Goal: Task Accomplishment & Management: Complete application form

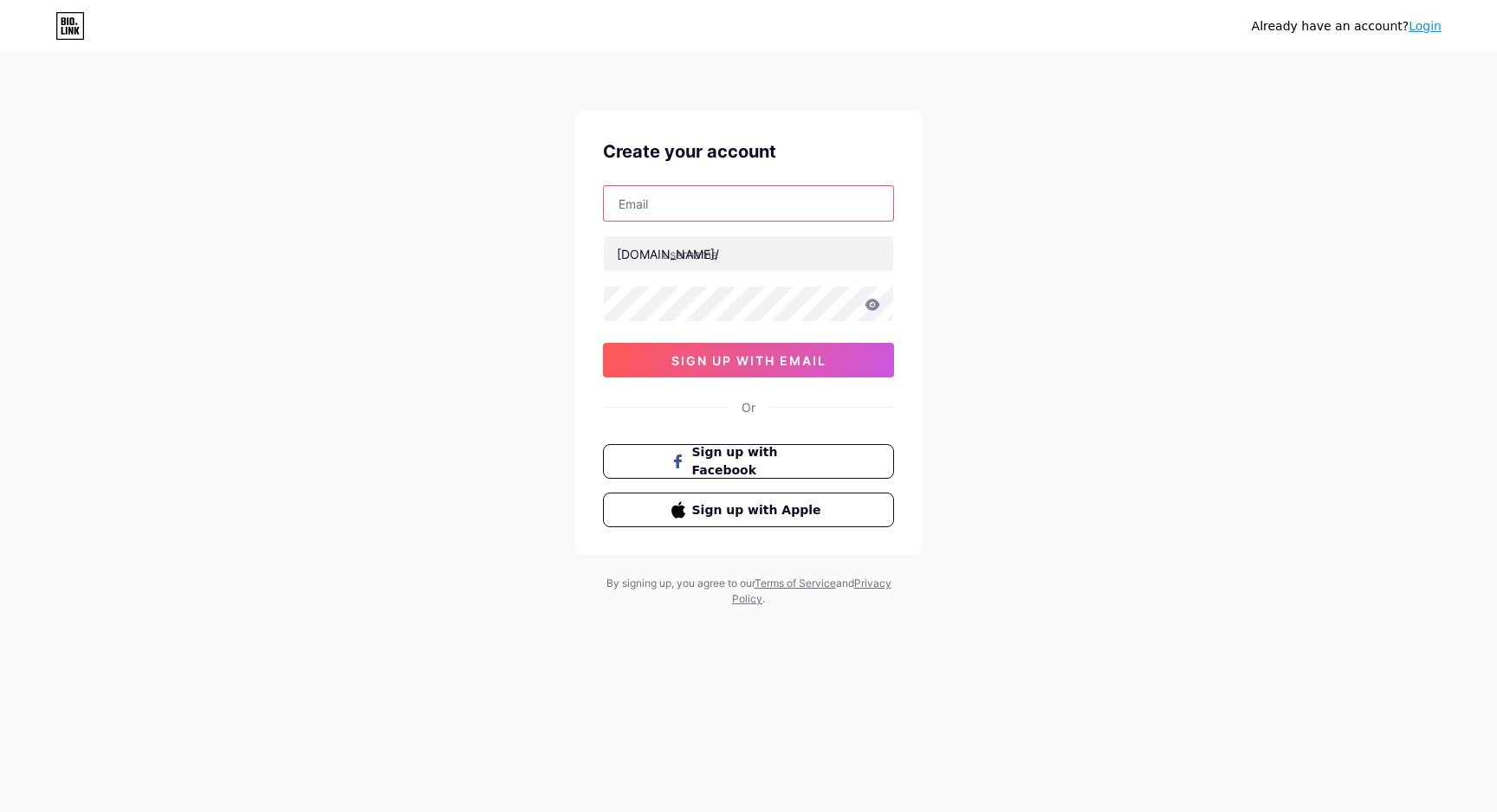
click at [759, 205] on input "text" at bounding box center [748, 203] width 290 height 35
type input "[EMAIL_ADDRESS][DOMAIN_NAME]"
type input "m"
type input "marsellatampico"
click at [365, 306] on div "Already have an account? Login Create your account [EMAIL_ADDRESS][DOMAIN_NAME]…" at bounding box center [748, 331] width 1497 height 663
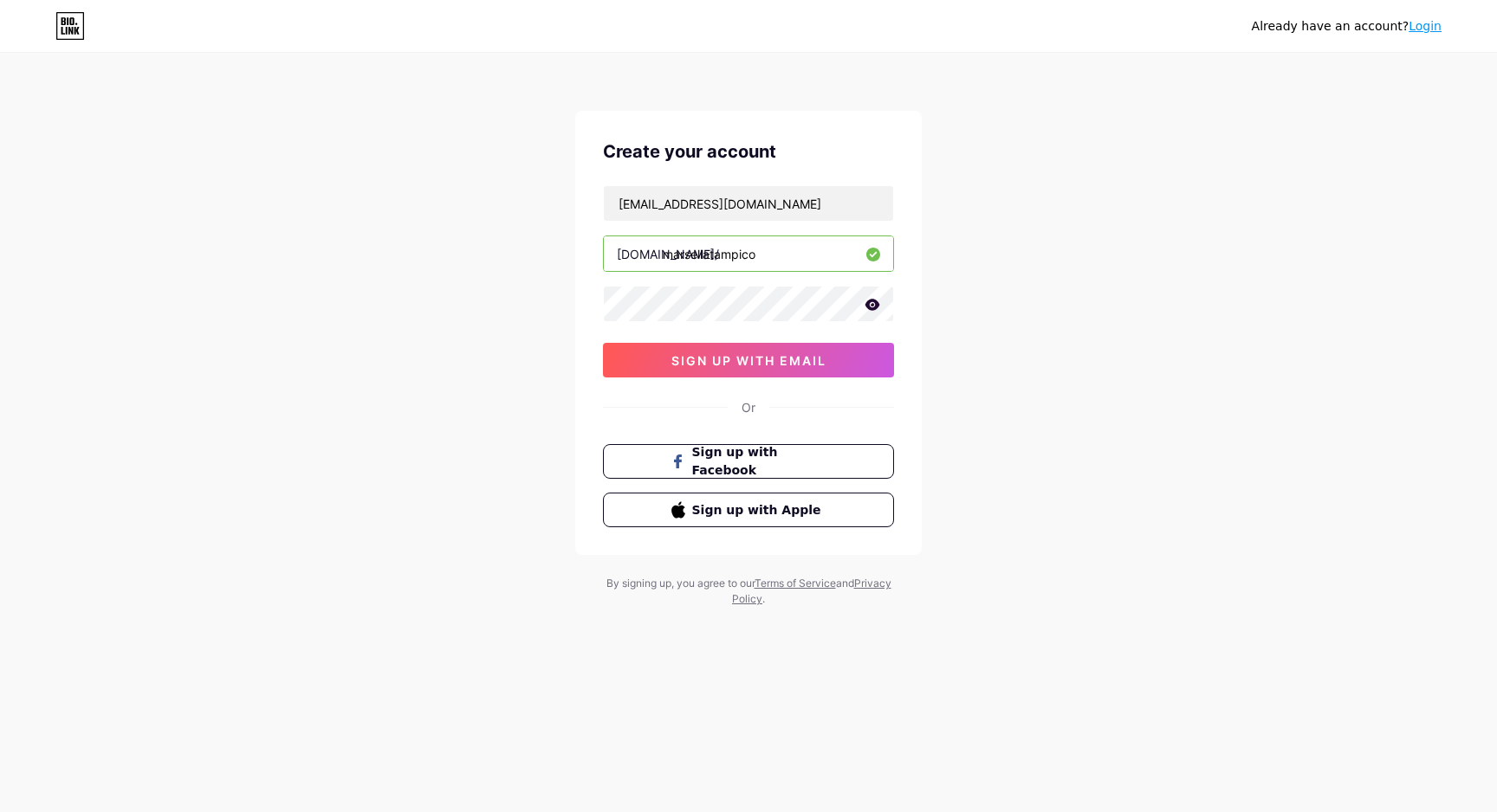
click at [873, 305] on icon at bounding box center [872, 304] width 15 height 11
click at [790, 358] on span "sign up with email" at bounding box center [748, 360] width 155 height 15
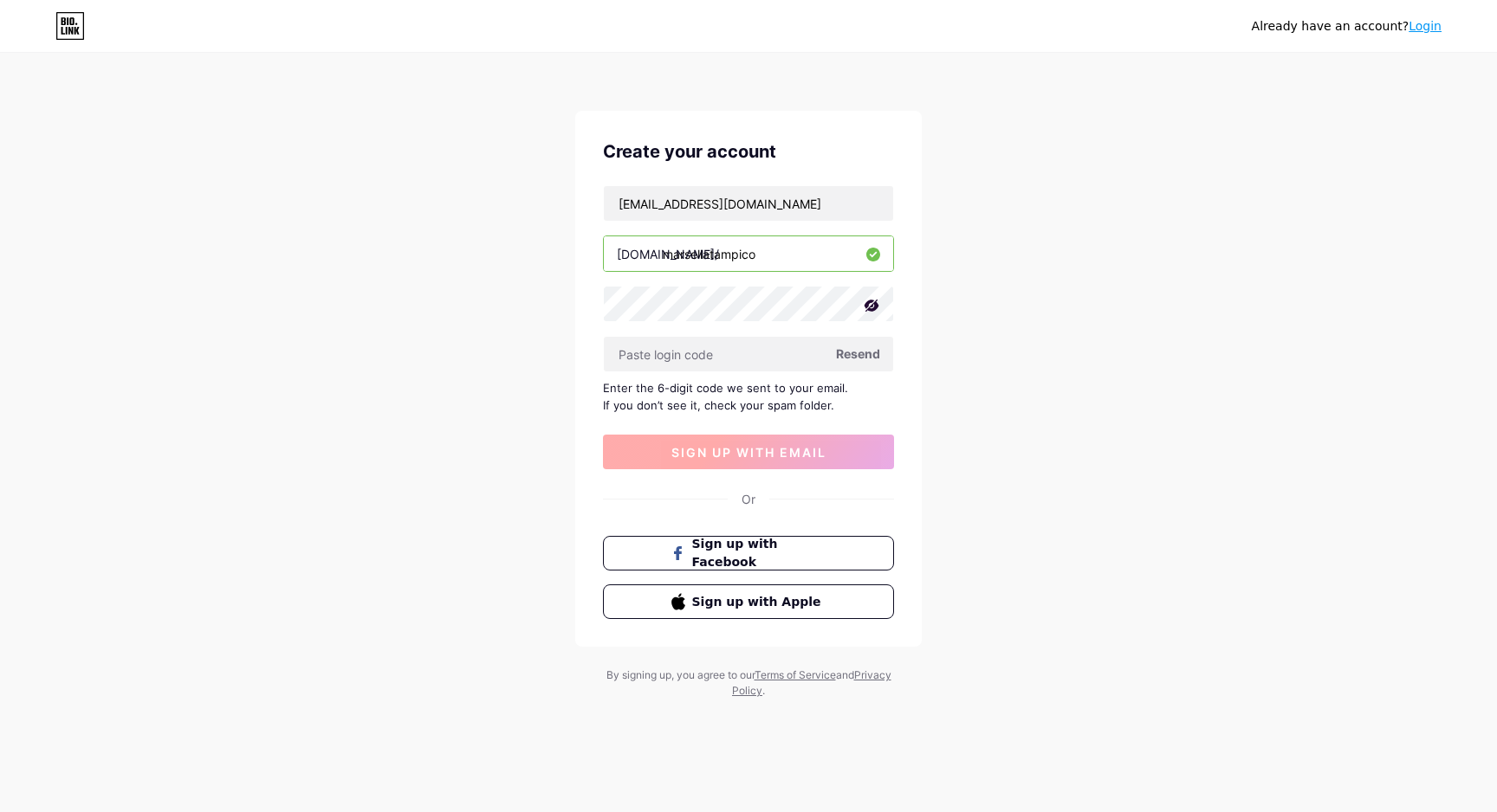
click at [790, 358] on input "text" at bounding box center [748, 354] width 290 height 35
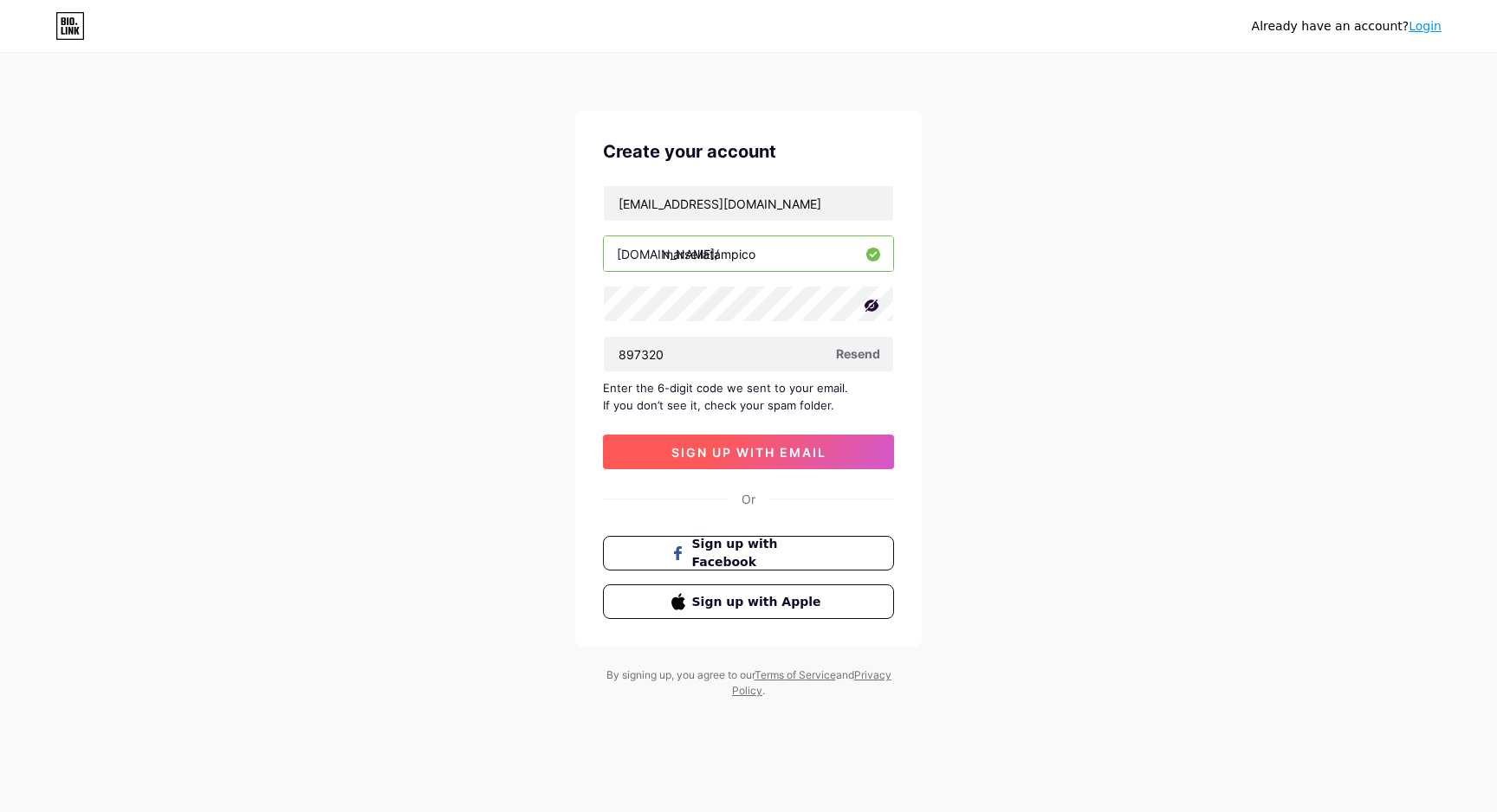
type input "897320"
click at [789, 452] on span "sign up with email" at bounding box center [748, 452] width 155 height 15
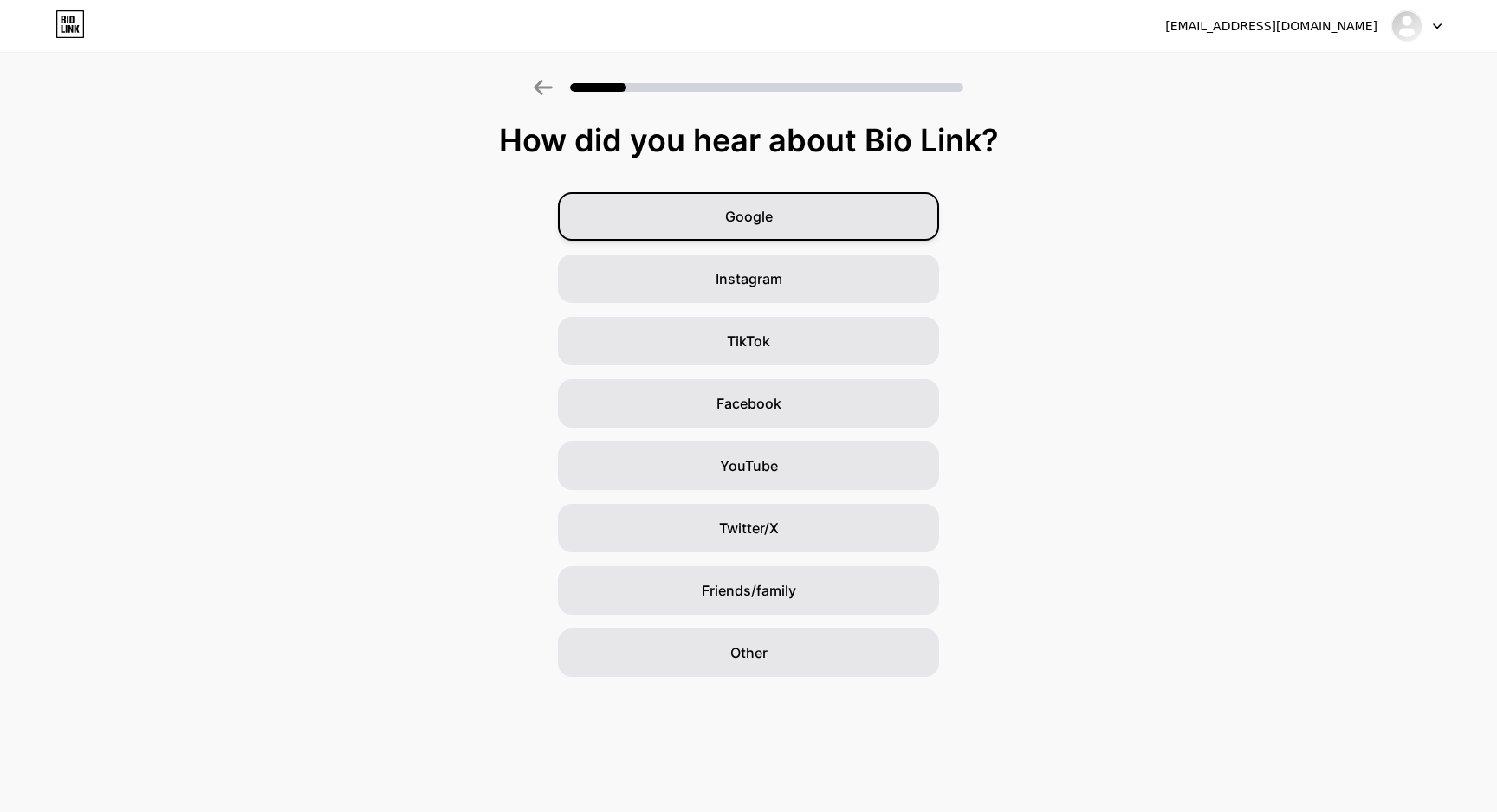
click at [823, 213] on div "Google" at bounding box center [748, 216] width 381 height 48
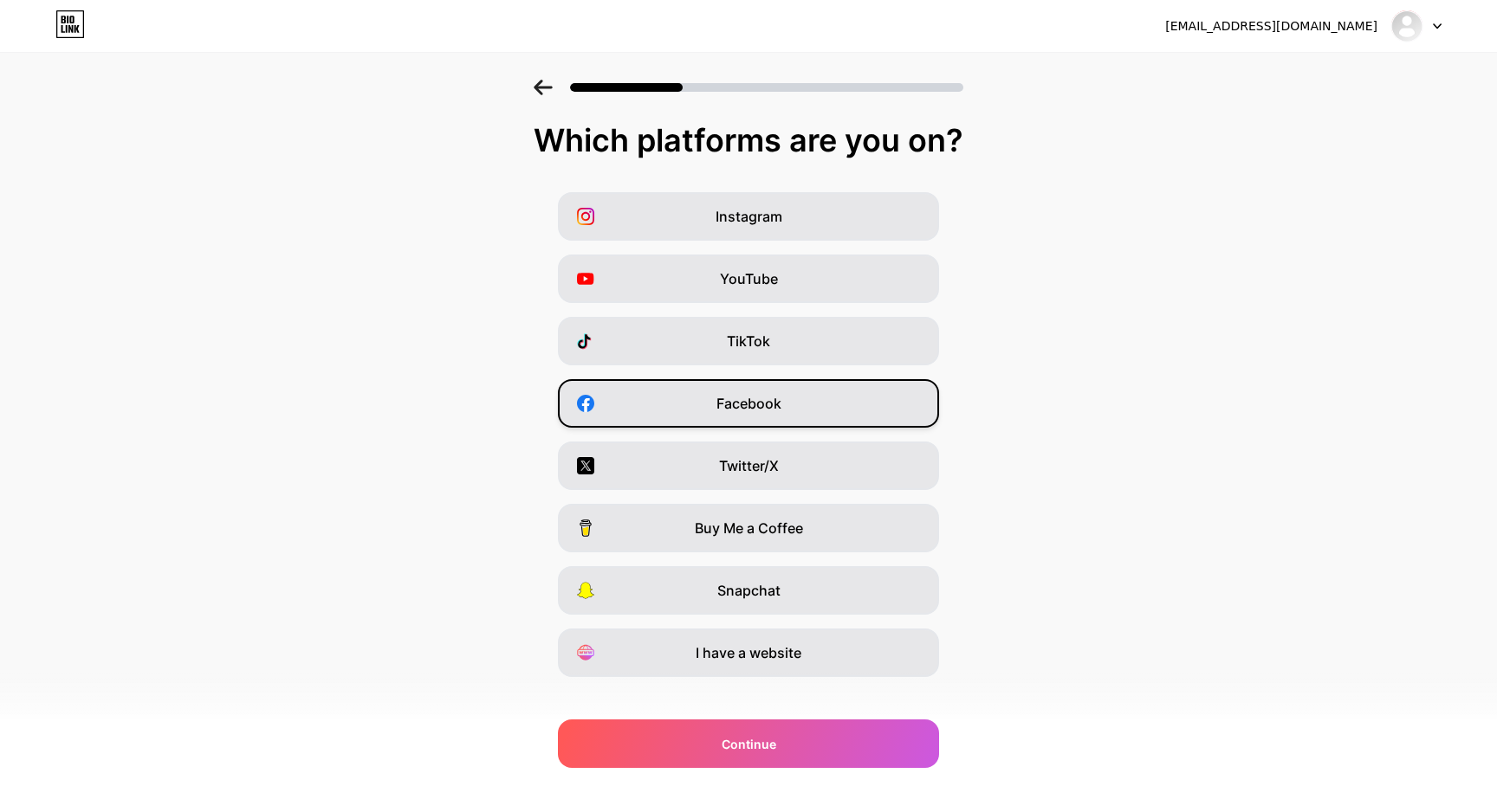
click at [820, 411] on div "Facebook" at bounding box center [748, 403] width 381 height 48
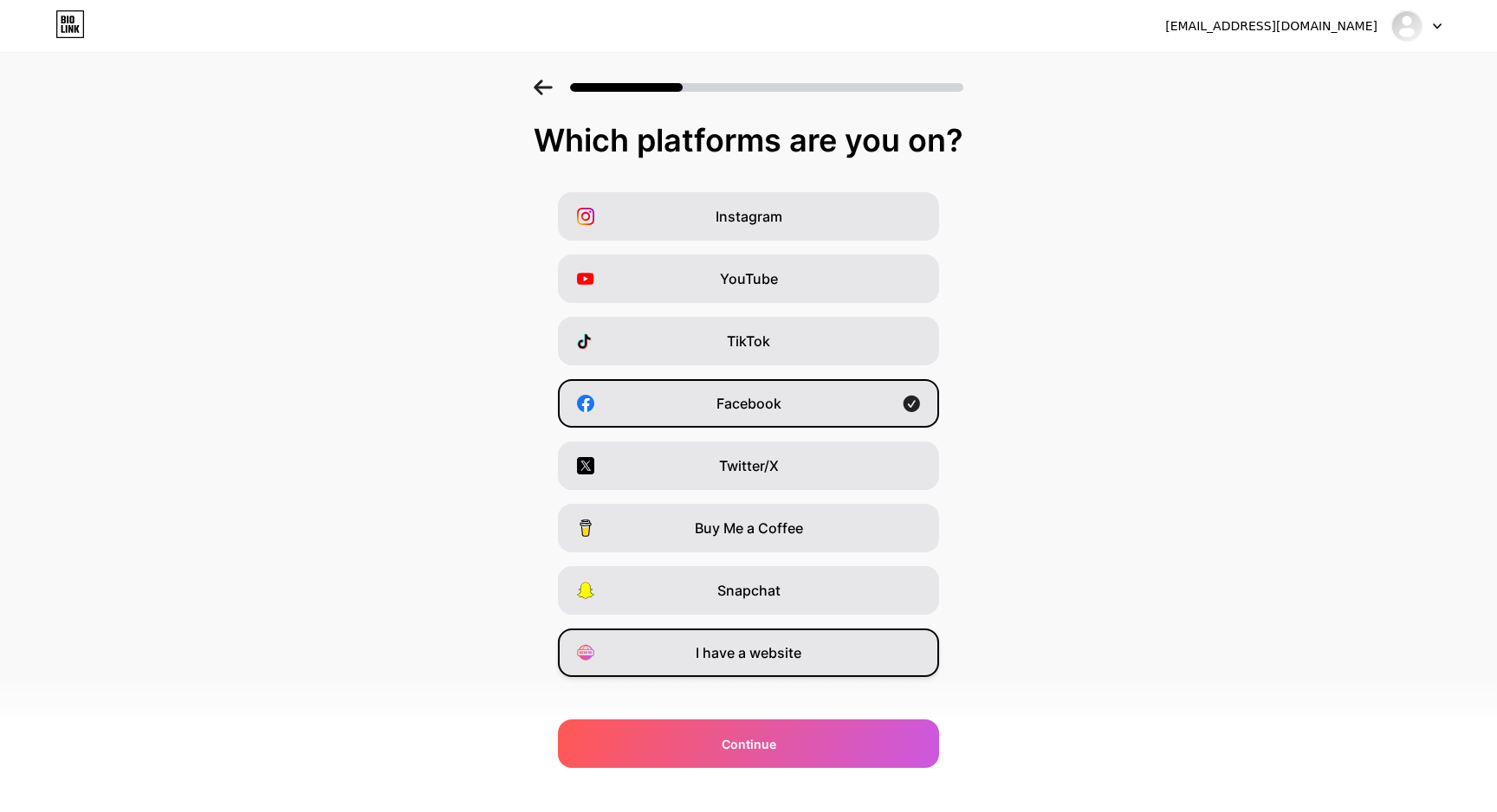
click at [784, 667] on div "I have a website" at bounding box center [748, 653] width 381 height 48
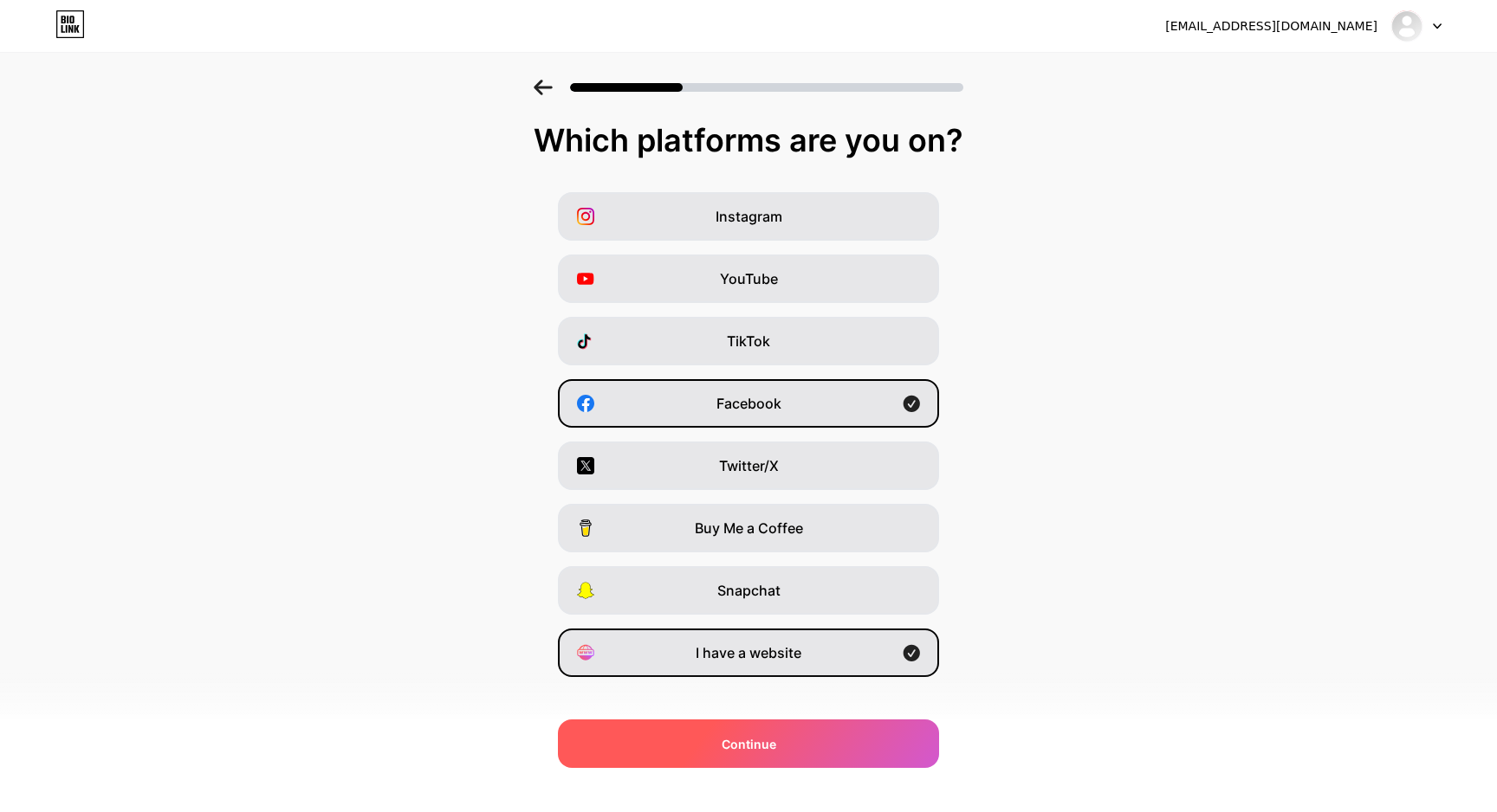
click at [737, 755] on div "Continue" at bounding box center [748, 743] width 381 height 48
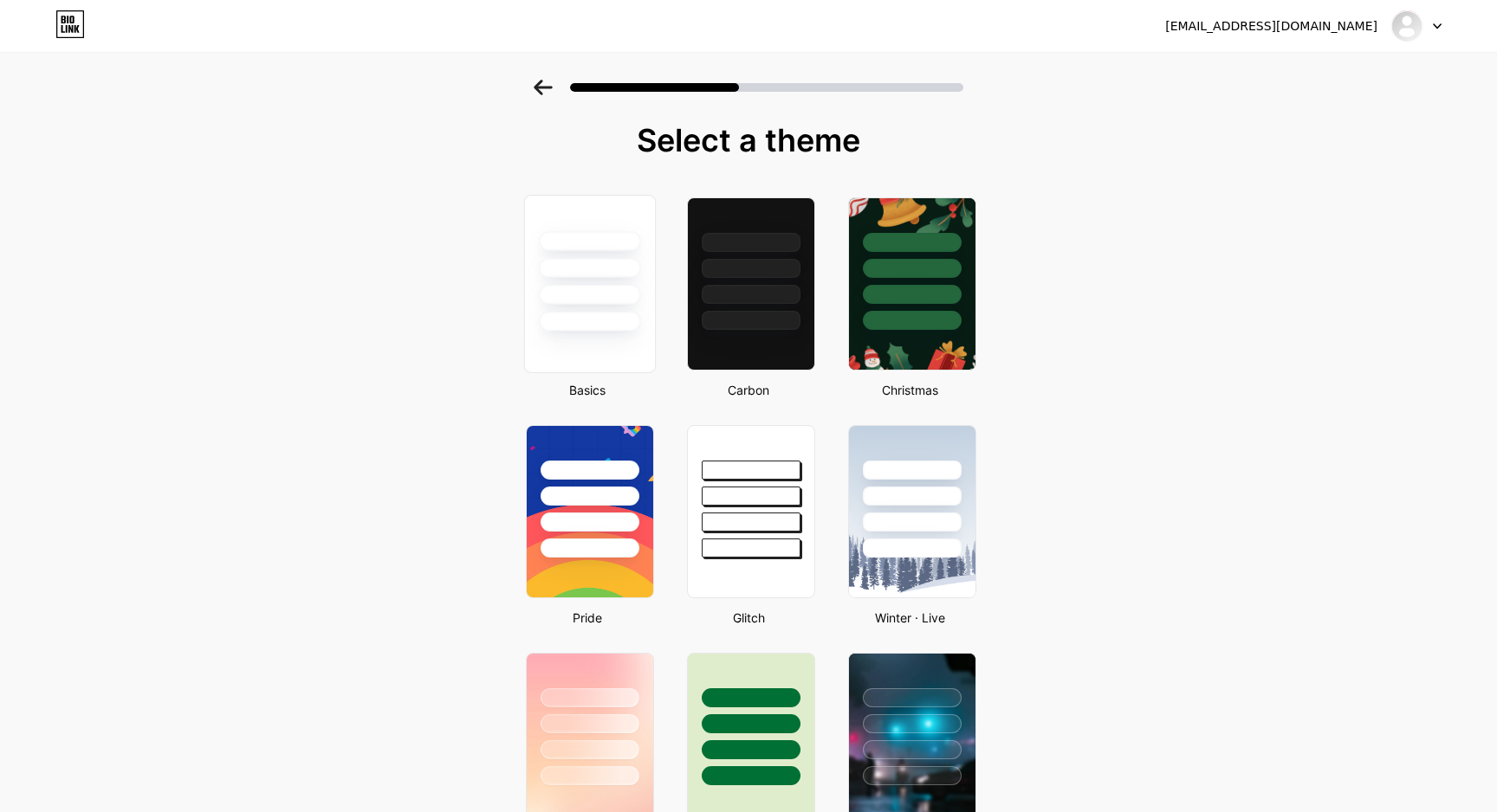
click at [591, 300] on div at bounding box center [589, 295] width 101 height 20
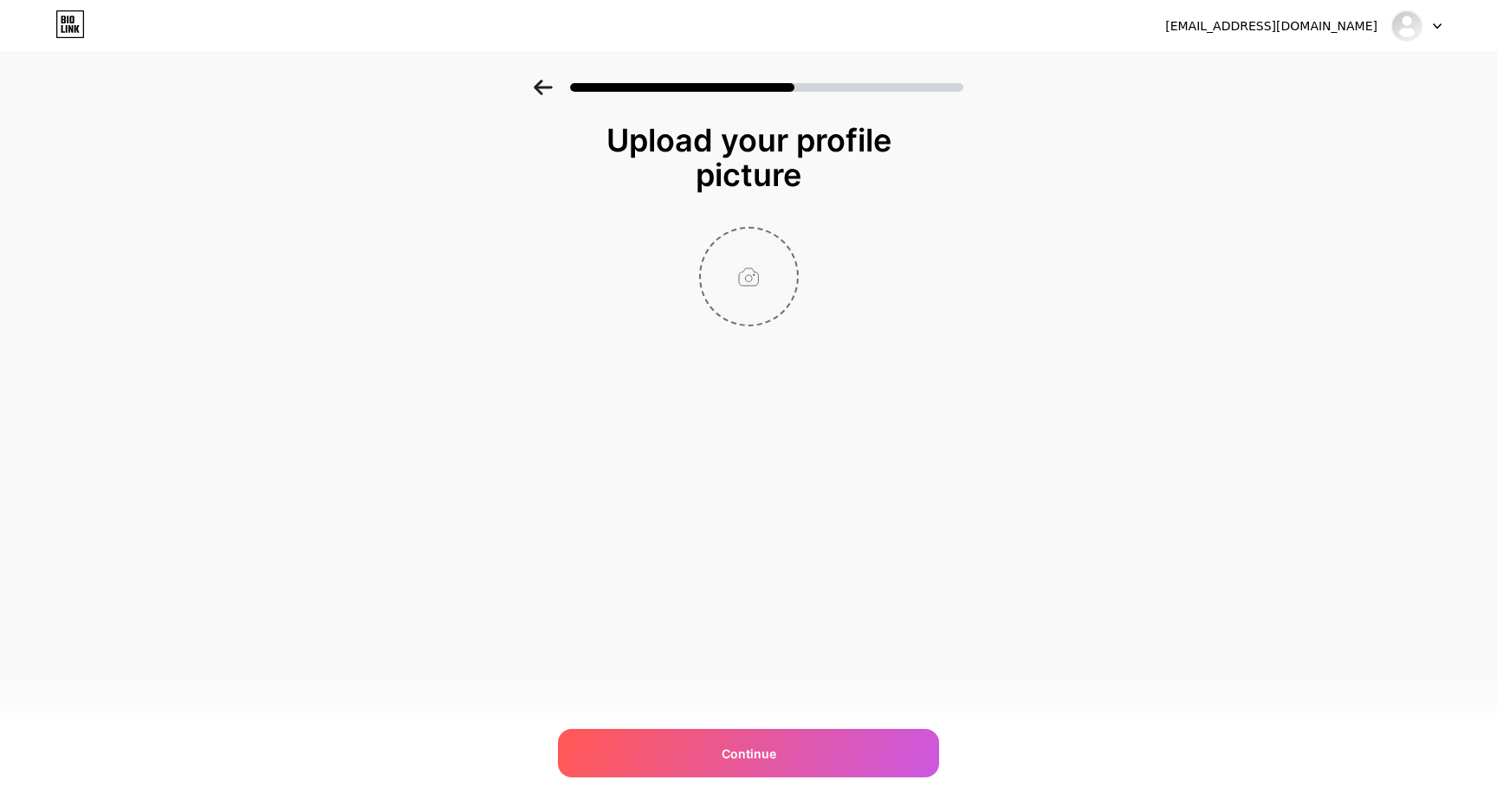
click at [742, 287] on input "file" at bounding box center [748, 277] width 97 height 96
type input "C:\fakepath\hm.jpg"
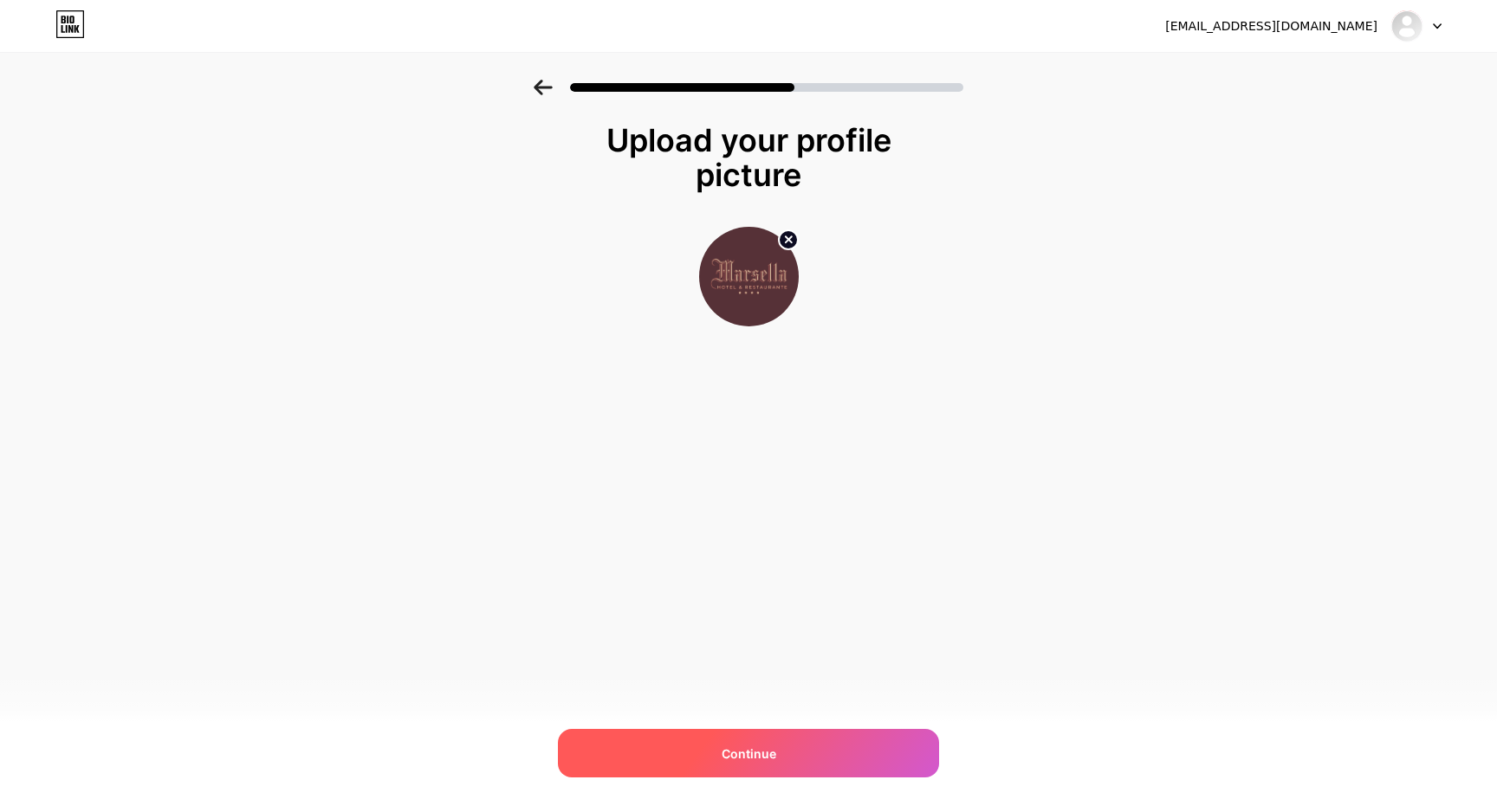
click at [792, 749] on div "Continue" at bounding box center [748, 753] width 381 height 48
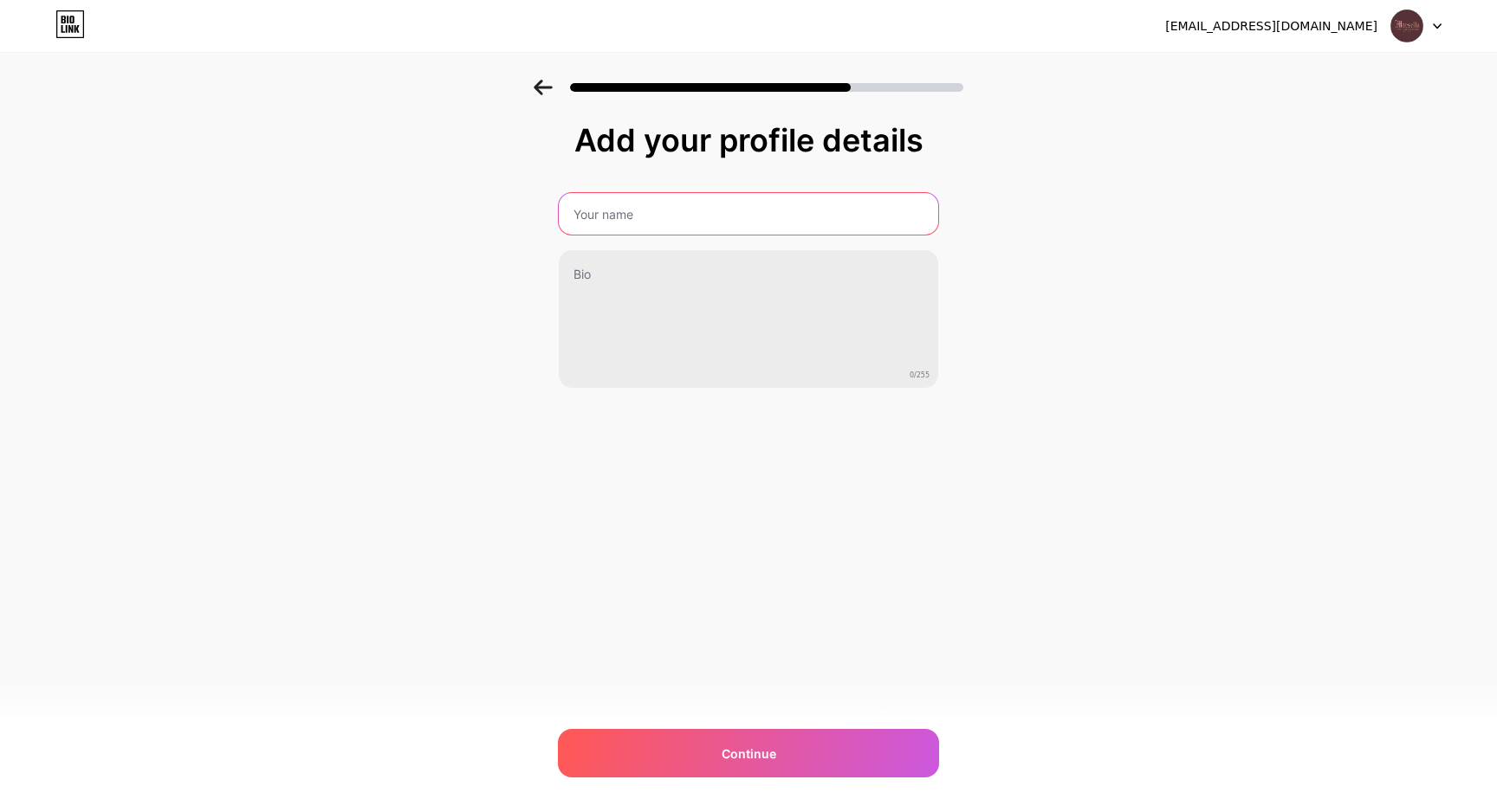
click at [669, 209] on input "text" at bounding box center [748, 214] width 380 height 42
type input "Hotel [PERSON_NAME] Tampico"
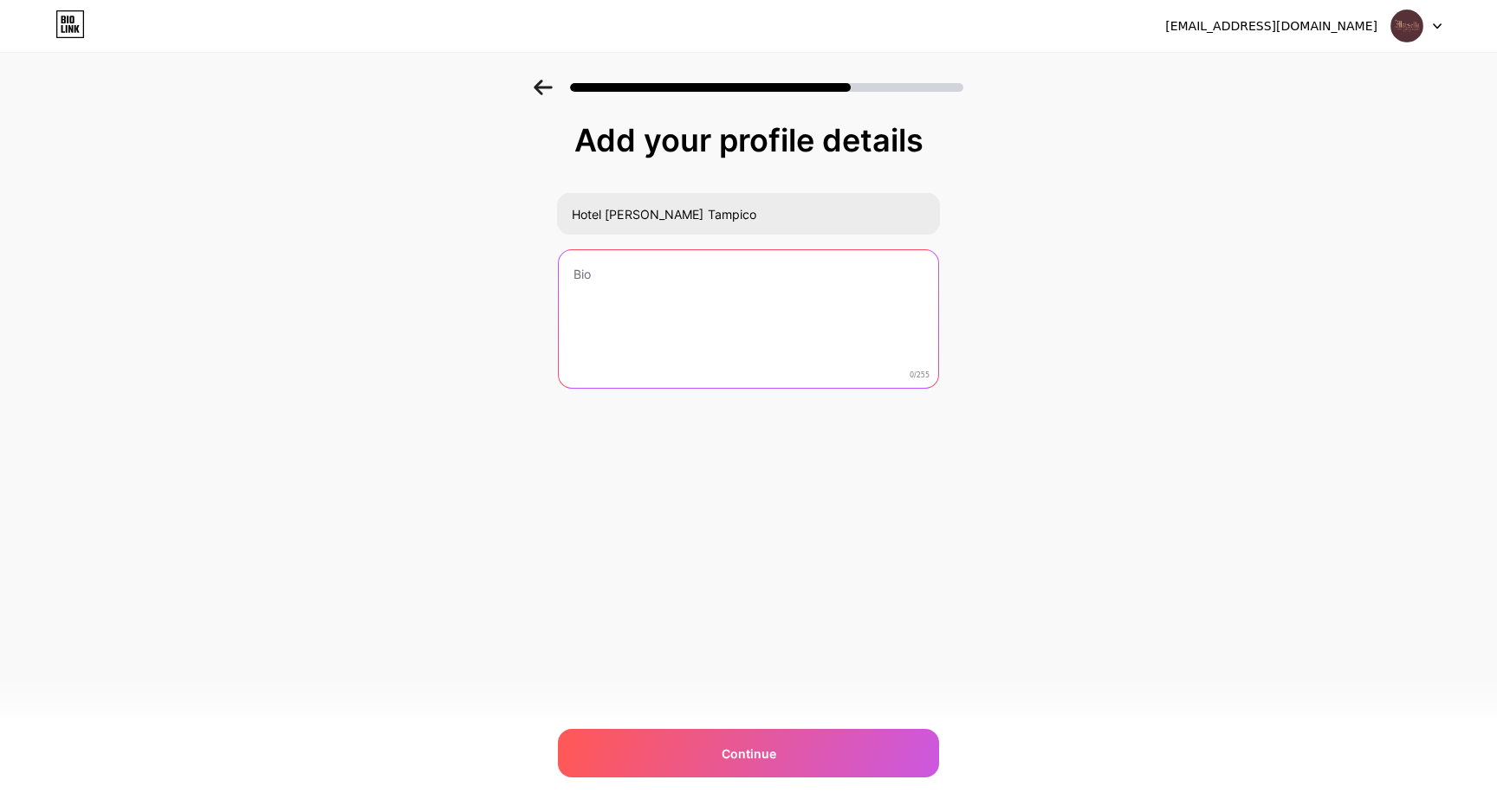
click at [647, 279] on textarea at bounding box center [748, 320] width 380 height 139
click at [657, 274] on textarea "¡Bienvenidos a [GEOGRAPHIC_DATA][PERSON_NAME]" at bounding box center [748, 320] width 382 height 141
click at [854, 270] on textarea "¡Bienvenidos al [GEOGRAPHIC_DATA] y a [GEOGRAPHIC_DATA][PERSON_NAME]" at bounding box center [748, 320] width 382 height 141
click at [572, 274] on textarea "¡Bienvenidos al [GEOGRAPHIC_DATA] y a [GEOGRAPHIC_DATA][PERSON_NAME]... ¡será u…" at bounding box center [748, 320] width 382 height 141
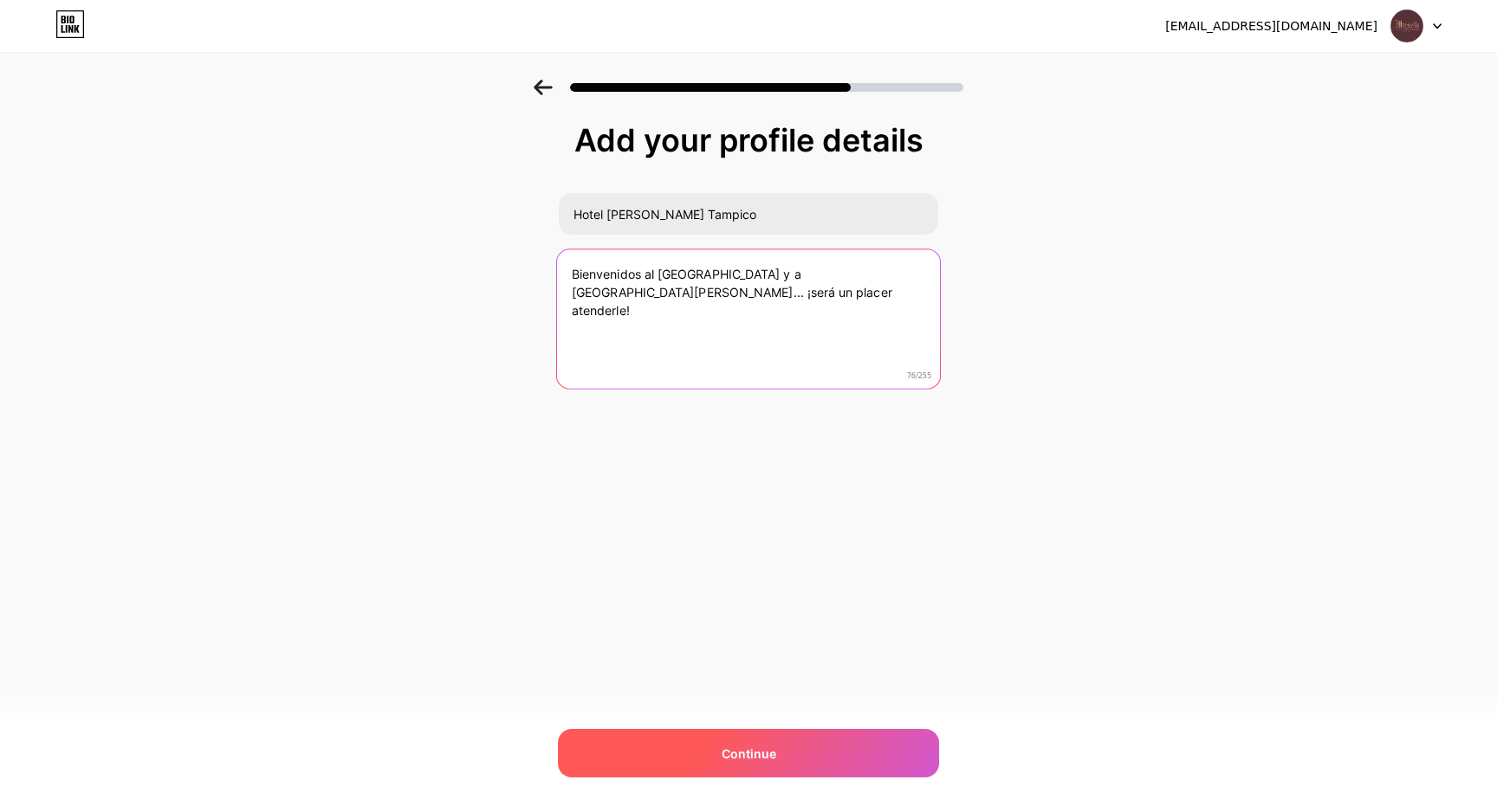
type textarea "Bienvenidos al [GEOGRAPHIC_DATA] y a [GEOGRAPHIC_DATA][PERSON_NAME]... ¡será un…"
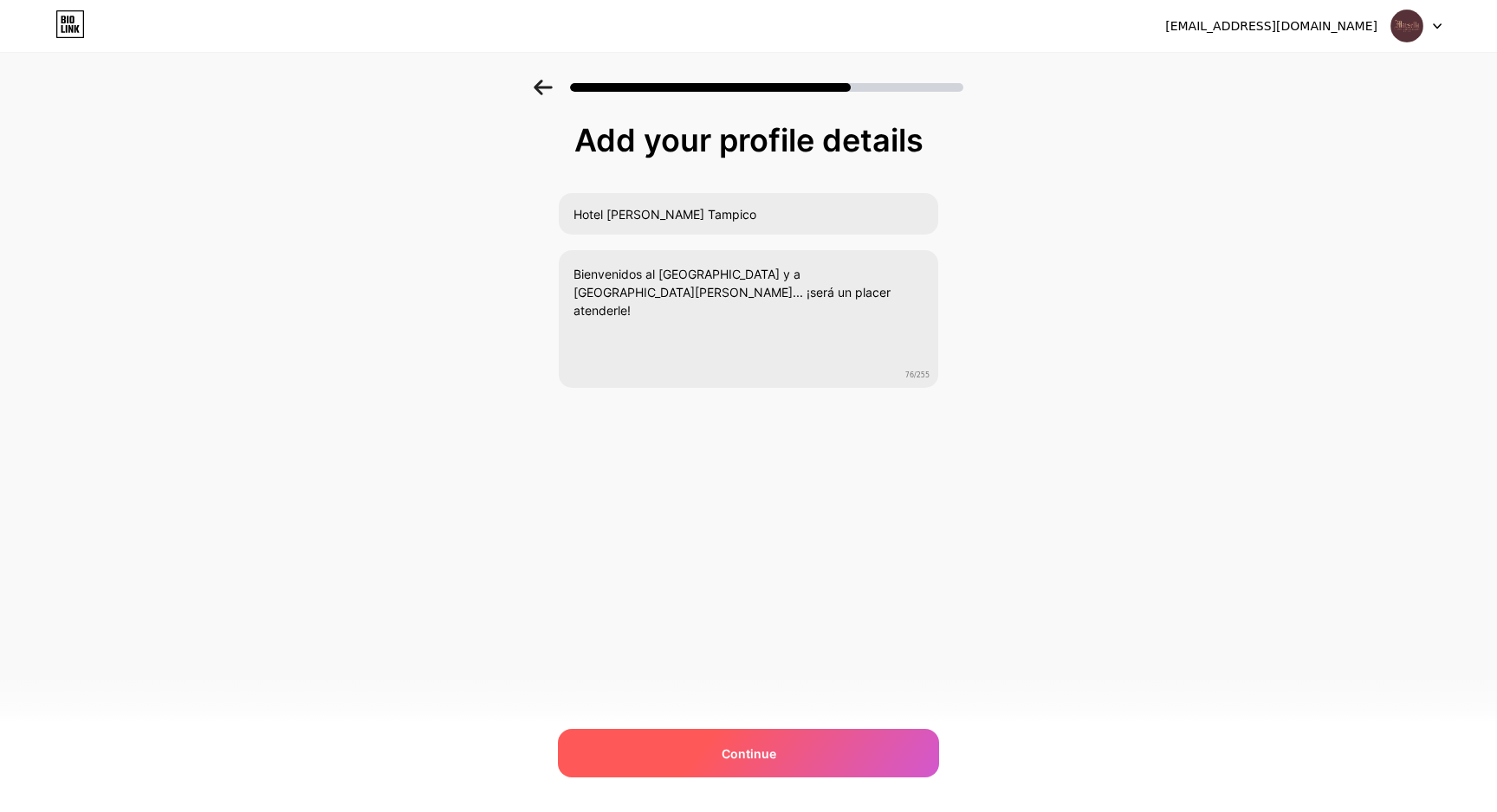
click at [849, 751] on div "Continue" at bounding box center [748, 753] width 381 height 48
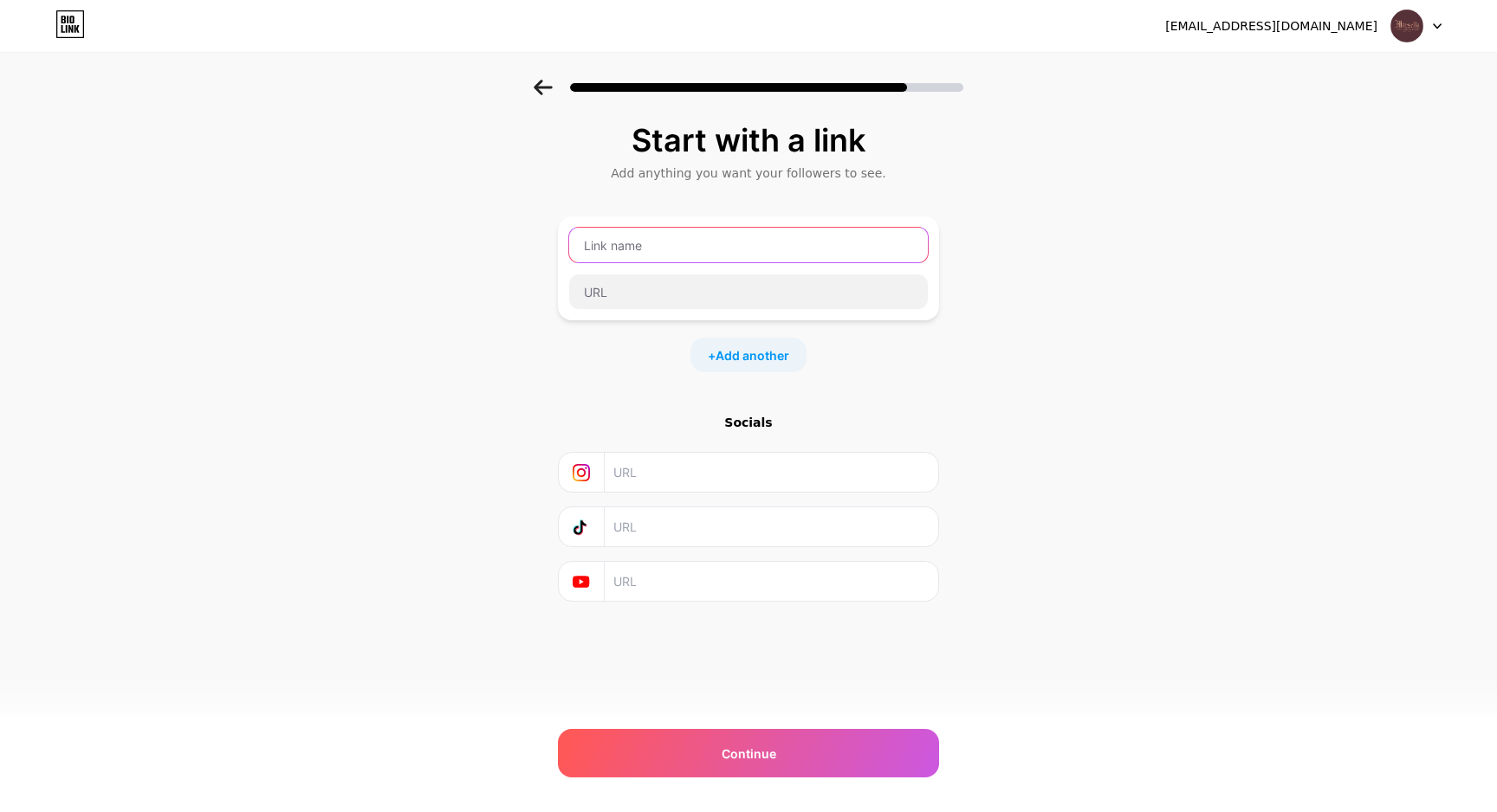
click at [800, 244] on input "text" at bounding box center [748, 245] width 359 height 35
type input "Website"
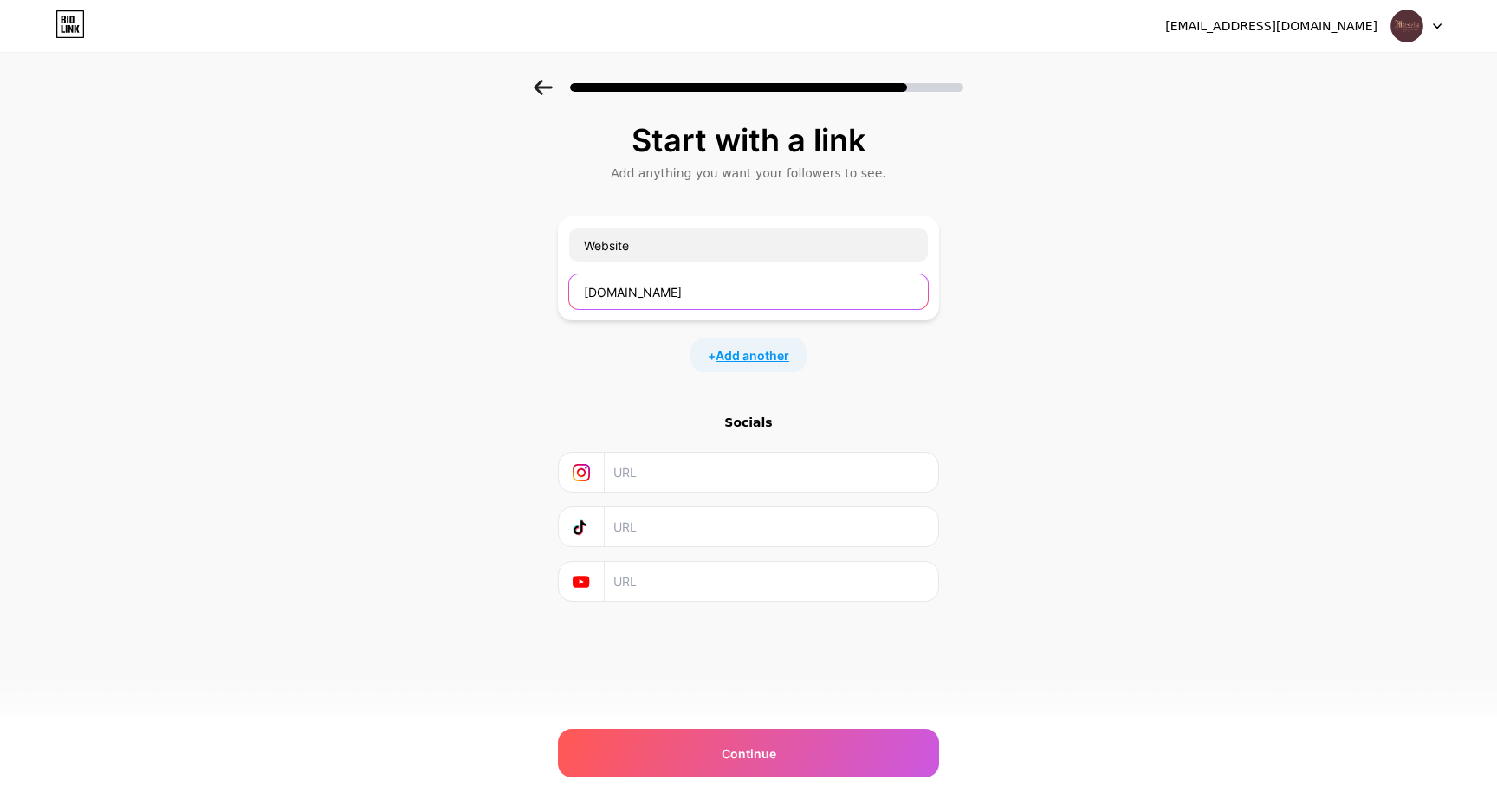
type input "[DOMAIN_NAME]"
click at [759, 357] on span "Add another" at bounding box center [752, 355] width 74 height 18
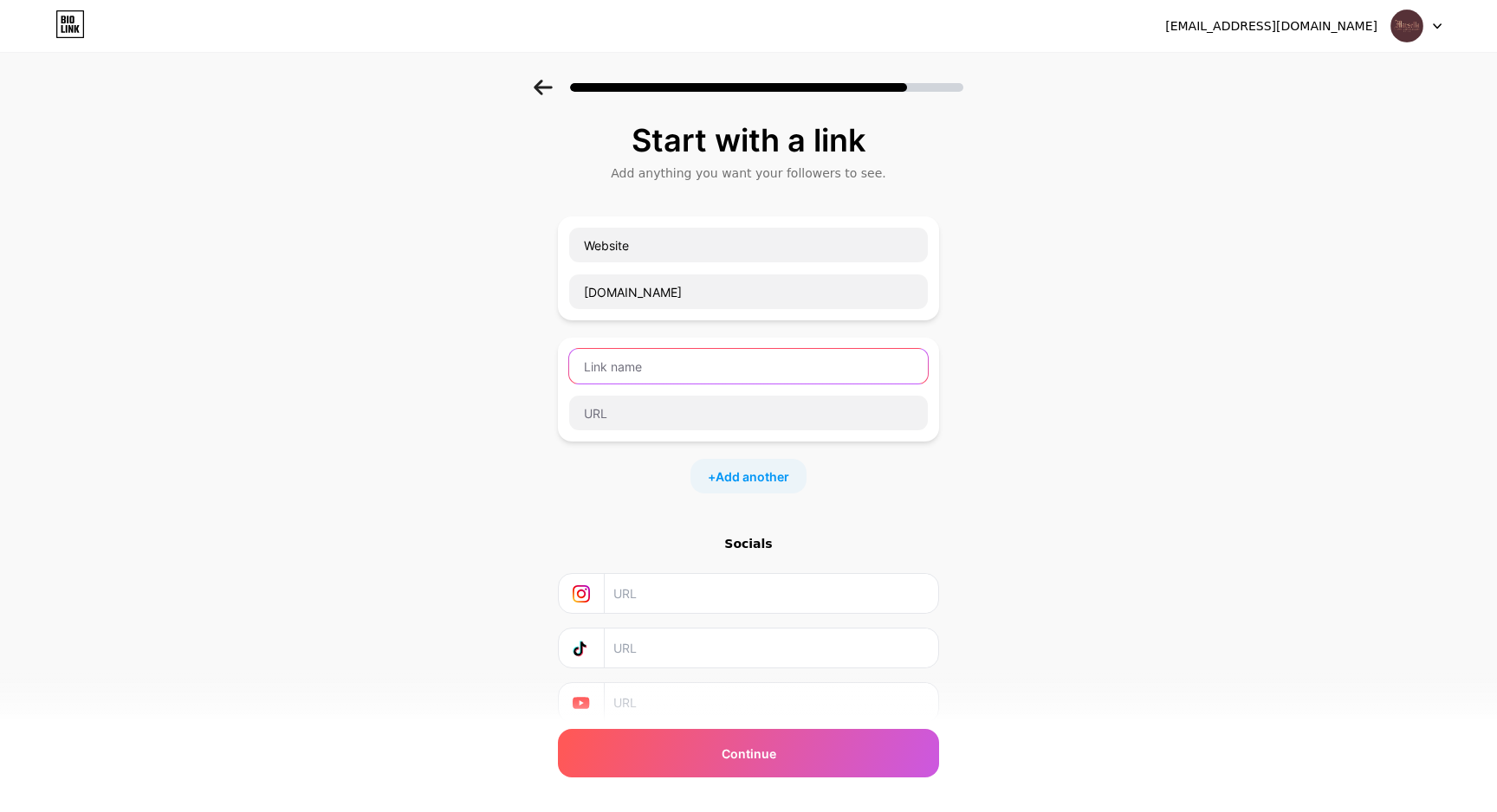
click at [748, 361] on input "text" at bounding box center [748, 366] width 359 height 35
click at [644, 366] on input "text" at bounding box center [748, 366] width 359 height 35
type input "W"
type input "A"
type input "Concierge Digital"
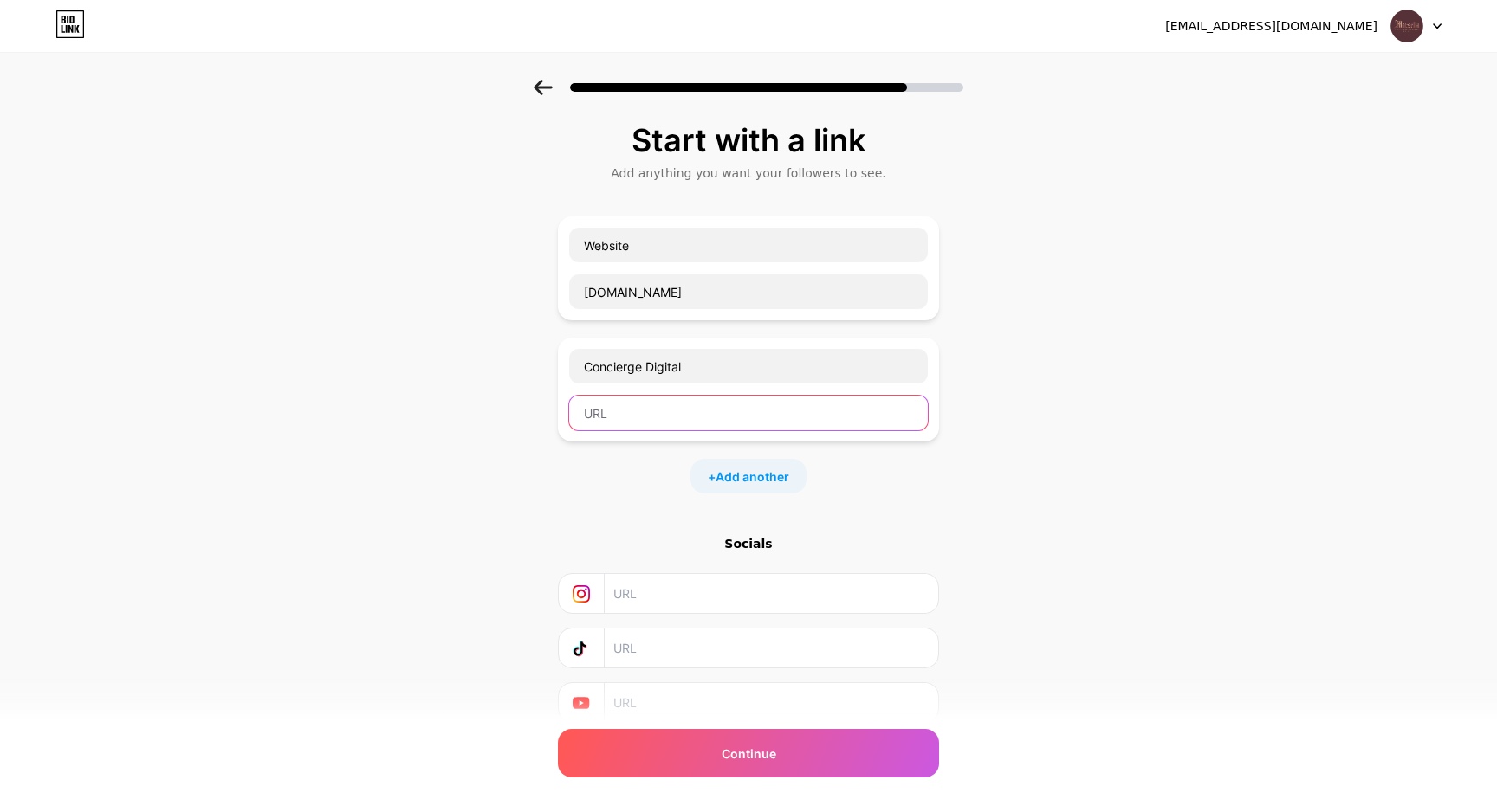
click at [660, 410] on input "text" at bounding box center [748, 413] width 359 height 35
paste input "[URL][DOMAIN_NAME]"
type input "[URL][DOMAIN_NAME]"
click at [1074, 338] on div "Start with a link Add anything you want your followers to see. Website [DOMAIN_…" at bounding box center [748, 445] width 1497 height 730
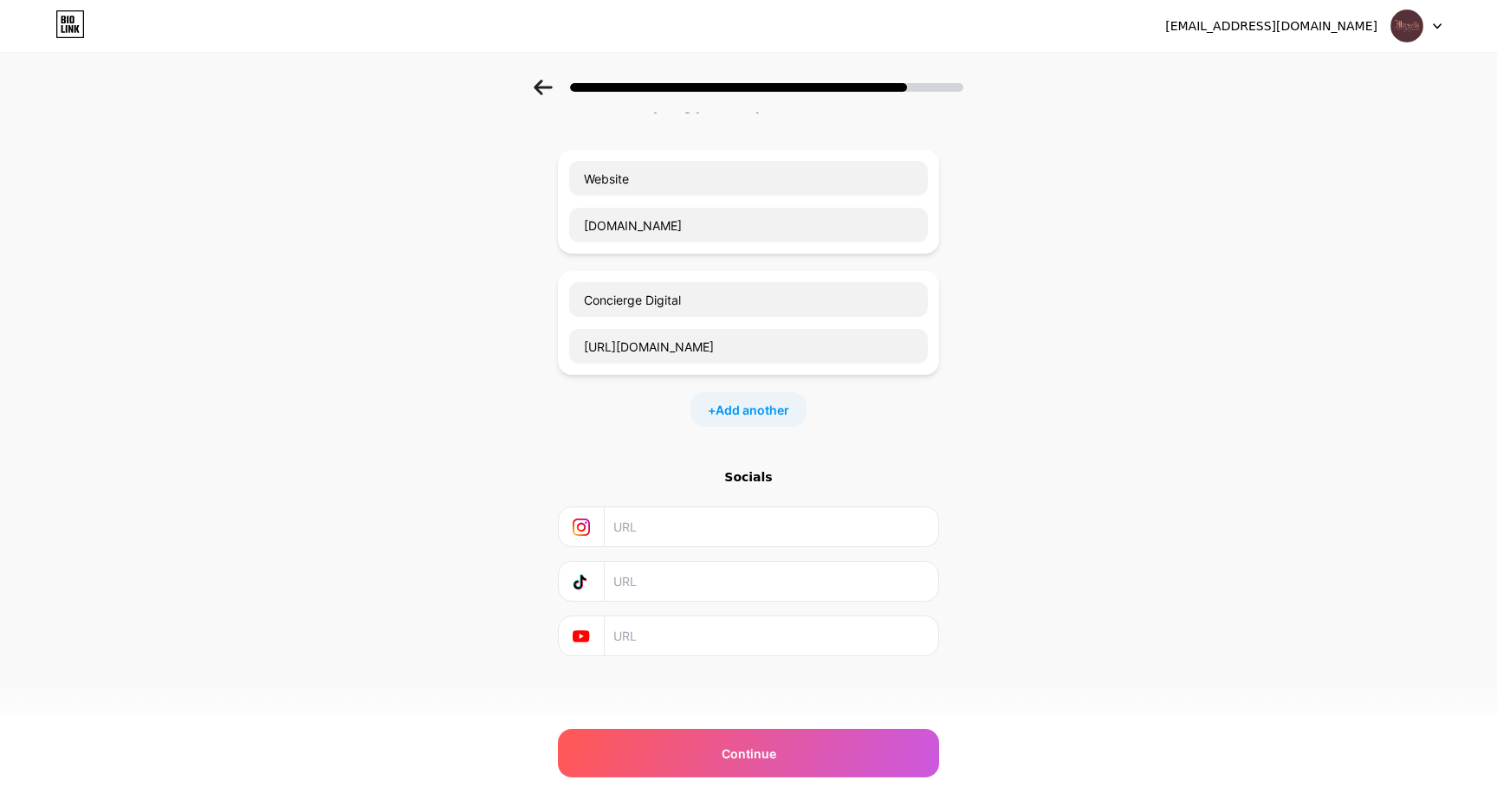
scroll to position [66, 0]
click at [758, 416] on span "Add another" at bounding box center [752, 410] width 74 height 18
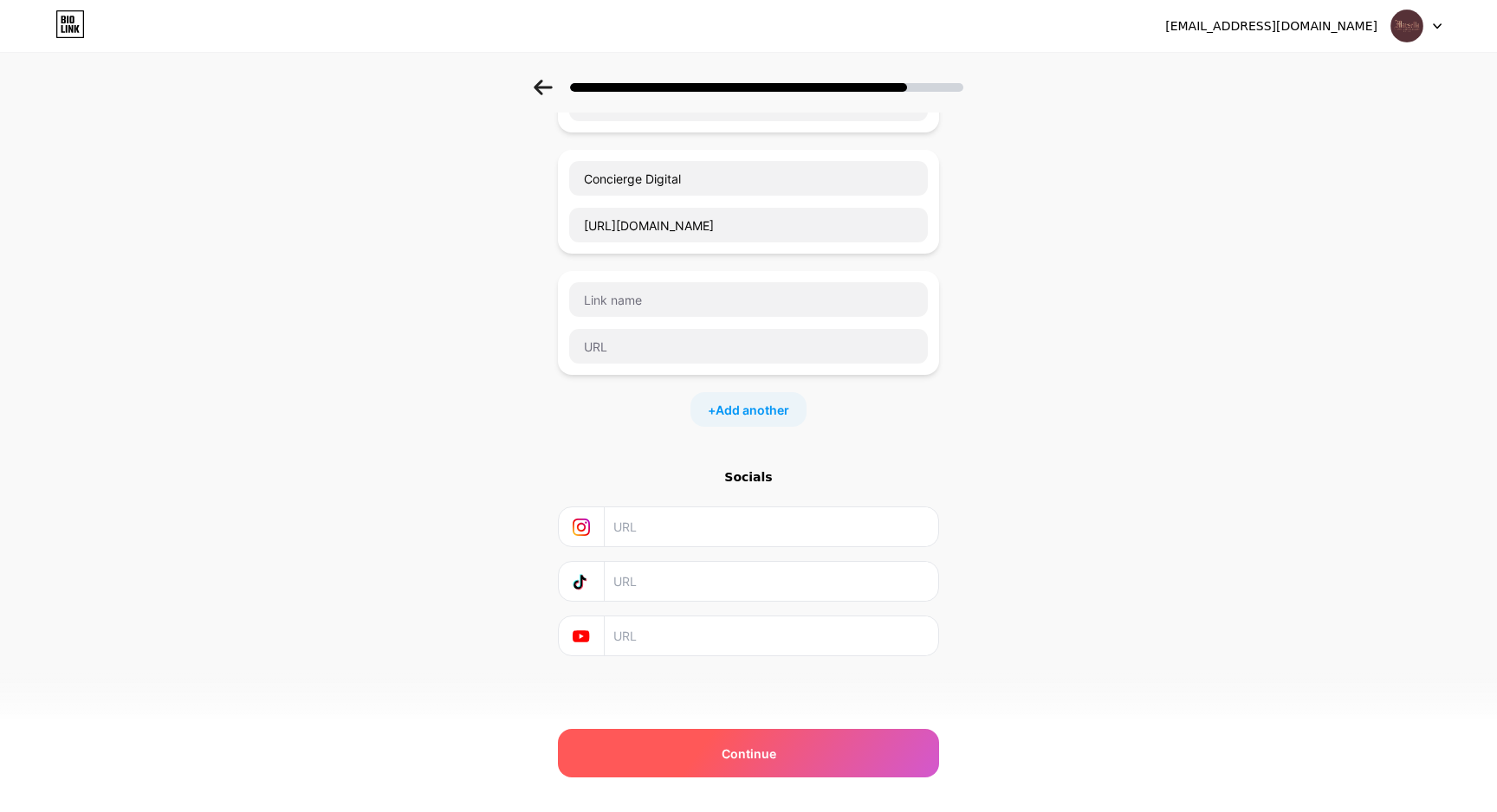
click at [660, 750] on div "Continue" at bounding box center [748, 753] width 381 height 48
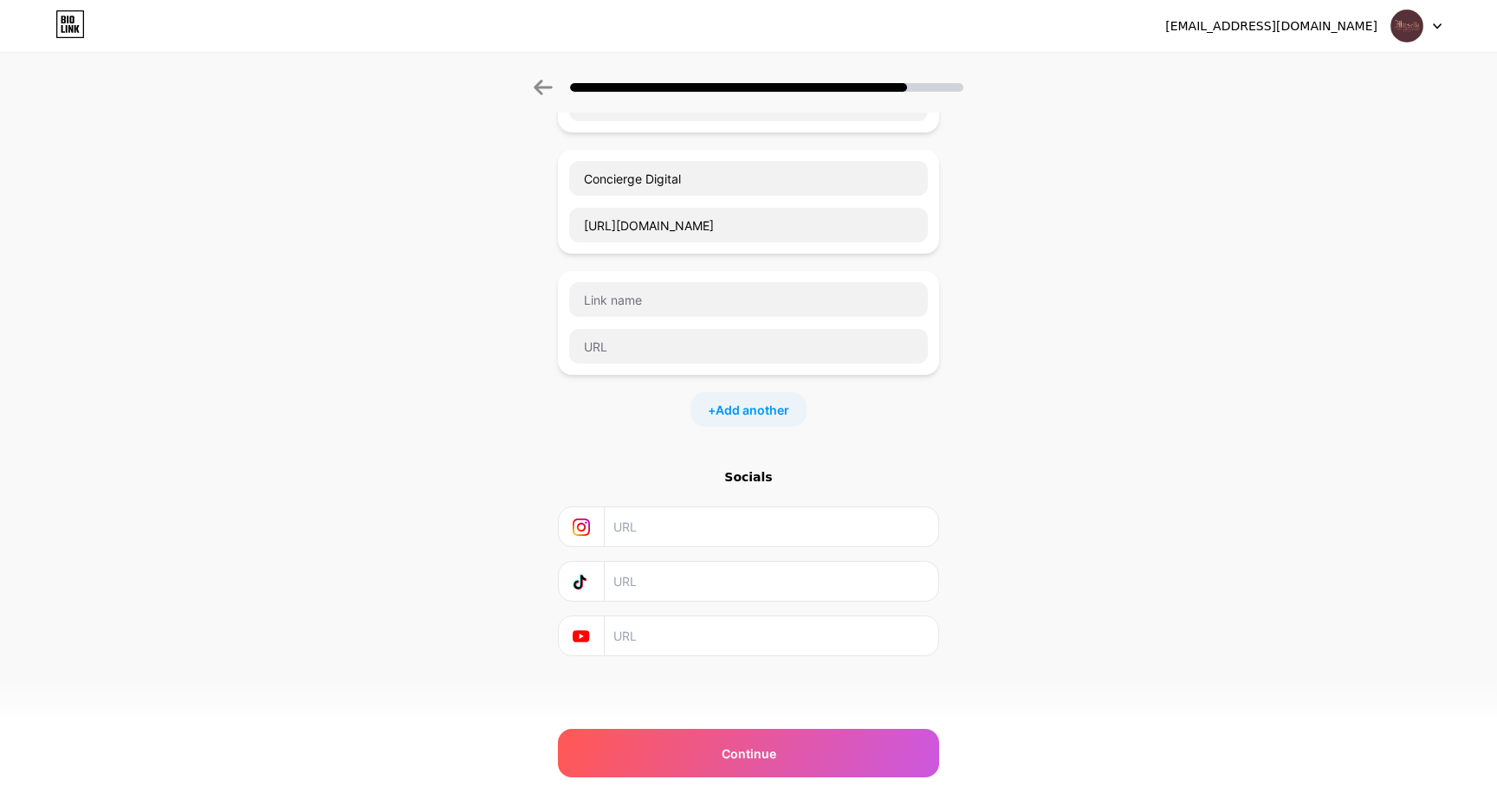
scroll to position [0, 0]
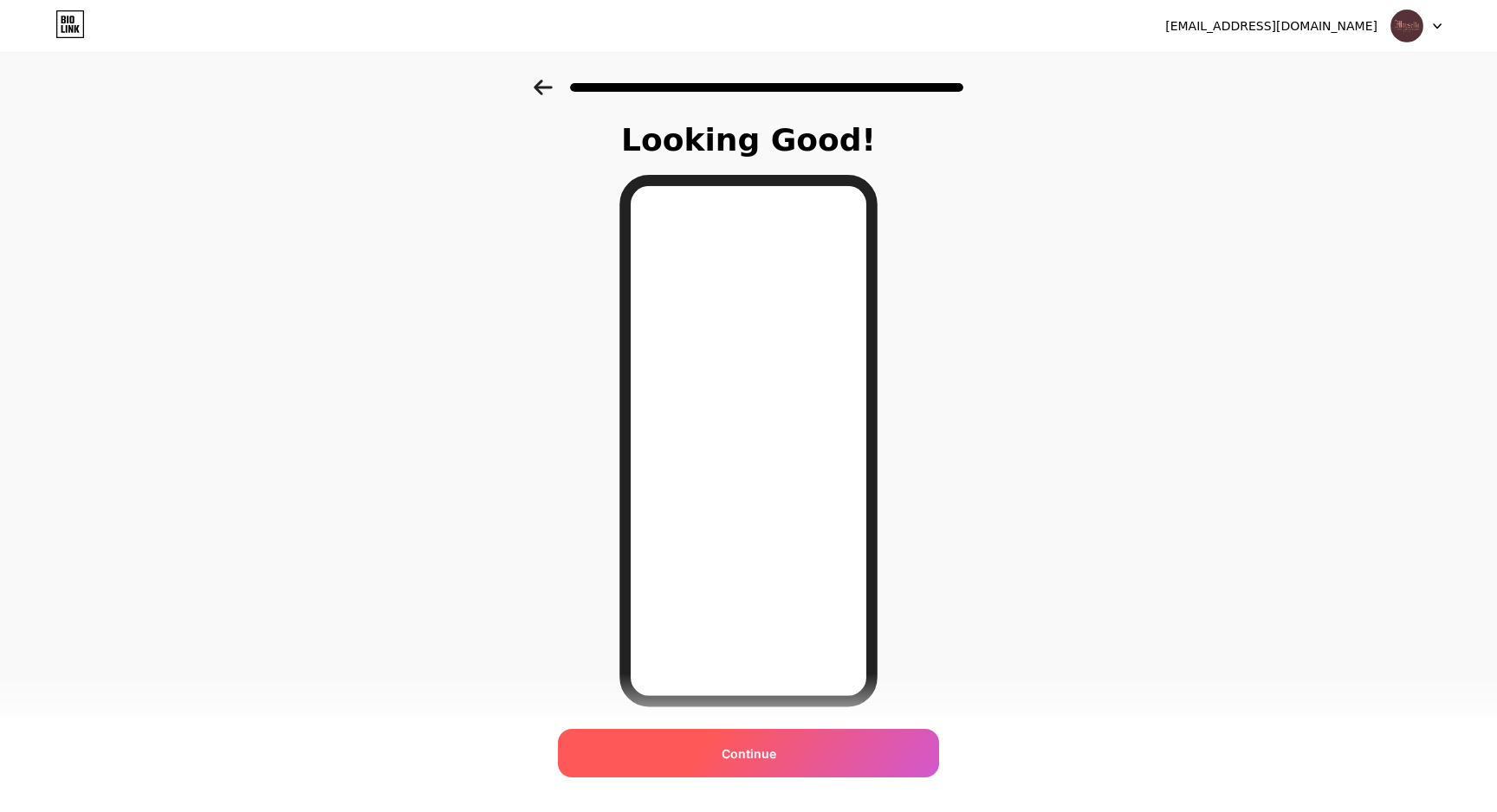
click at [801, 754] on div "Continue" at bounding box center [748, 753] width 381 height 48
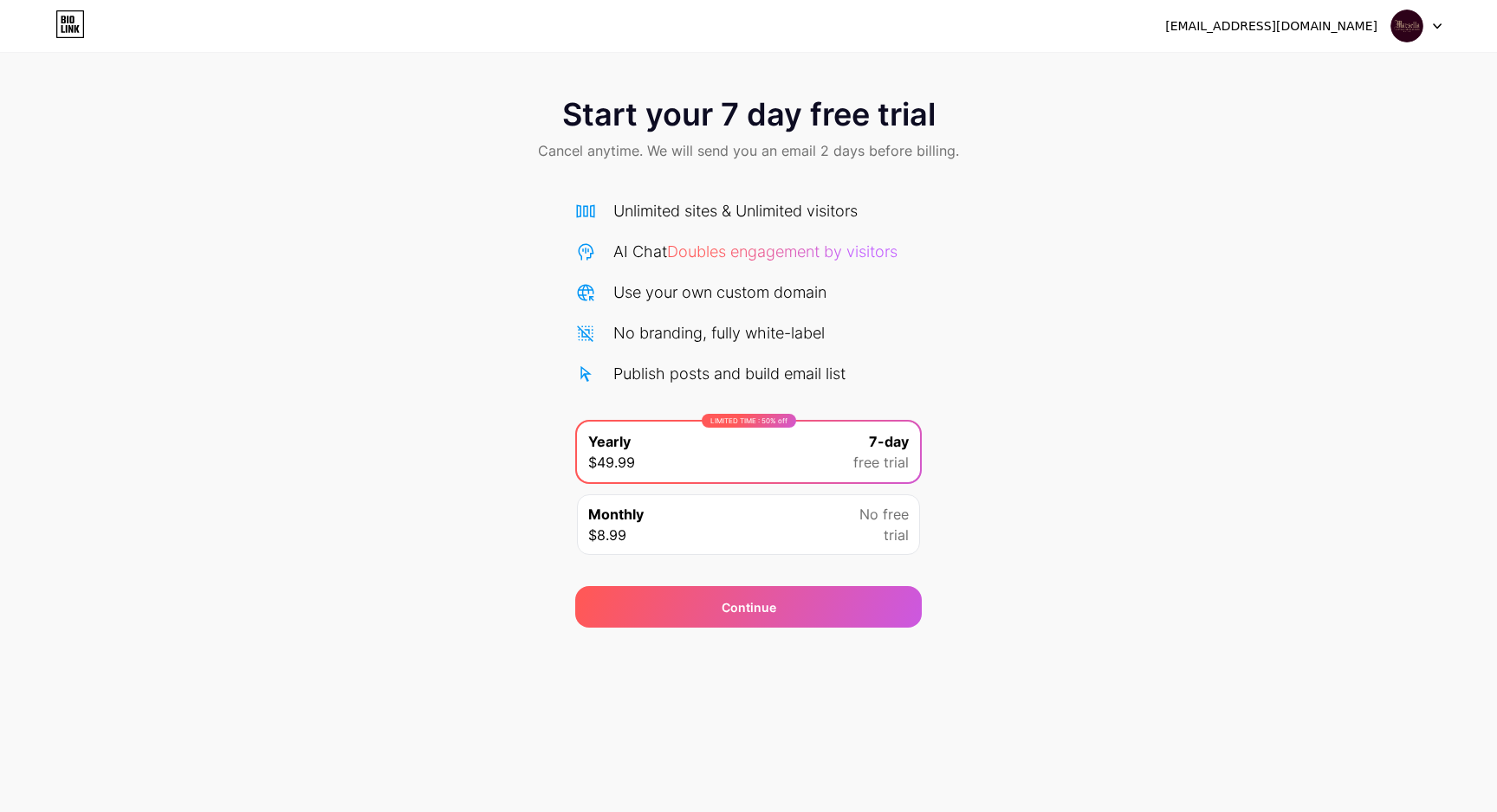
click at [86, 34] on div "[EMAIL_ADDRESS][DOMAIN_NAME] Logout" at bounding box center [748, 25] width 1497 height 31
click at [75, 29] on icon at bounding box center [77, 29] width 5 height 8
